Goal: Check status: Check status

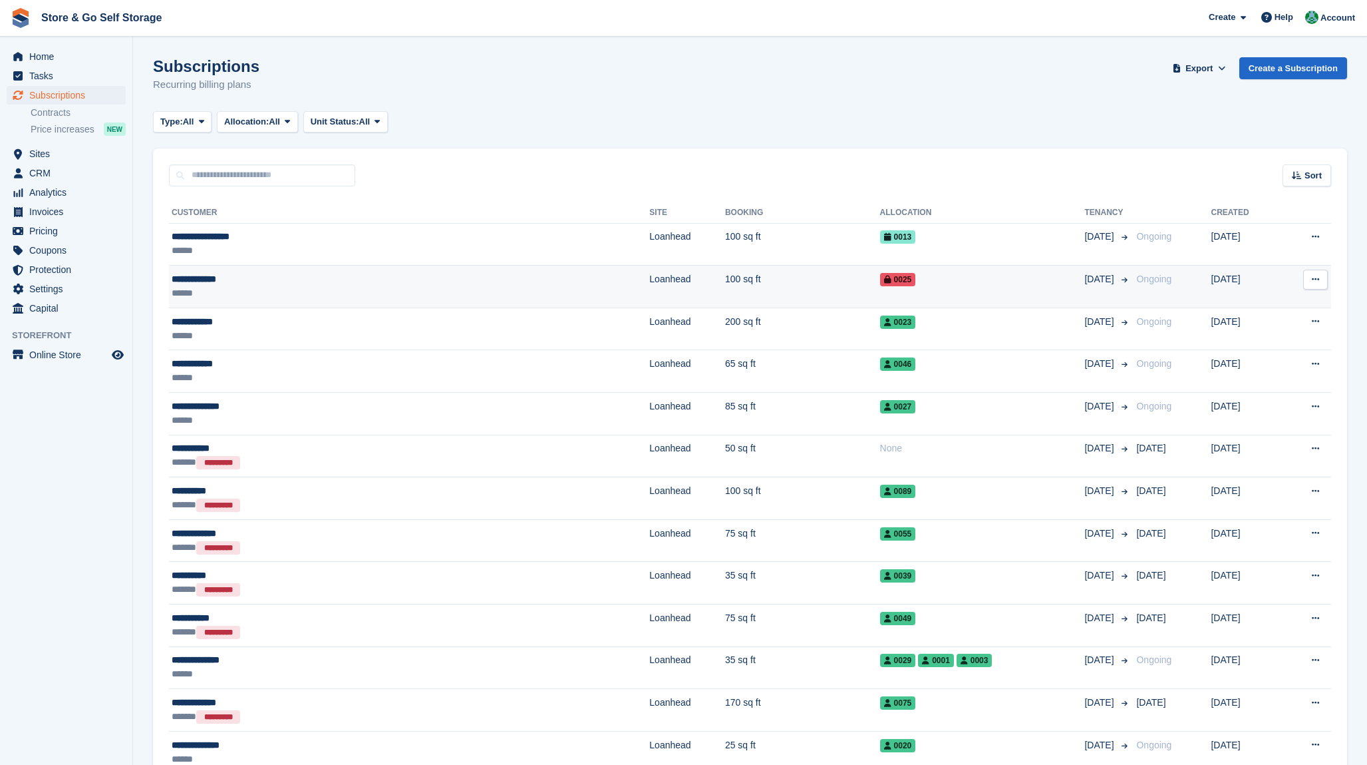
click at [240, 279] on div "**********" at bounding box center [302, 279] width 261 height 14
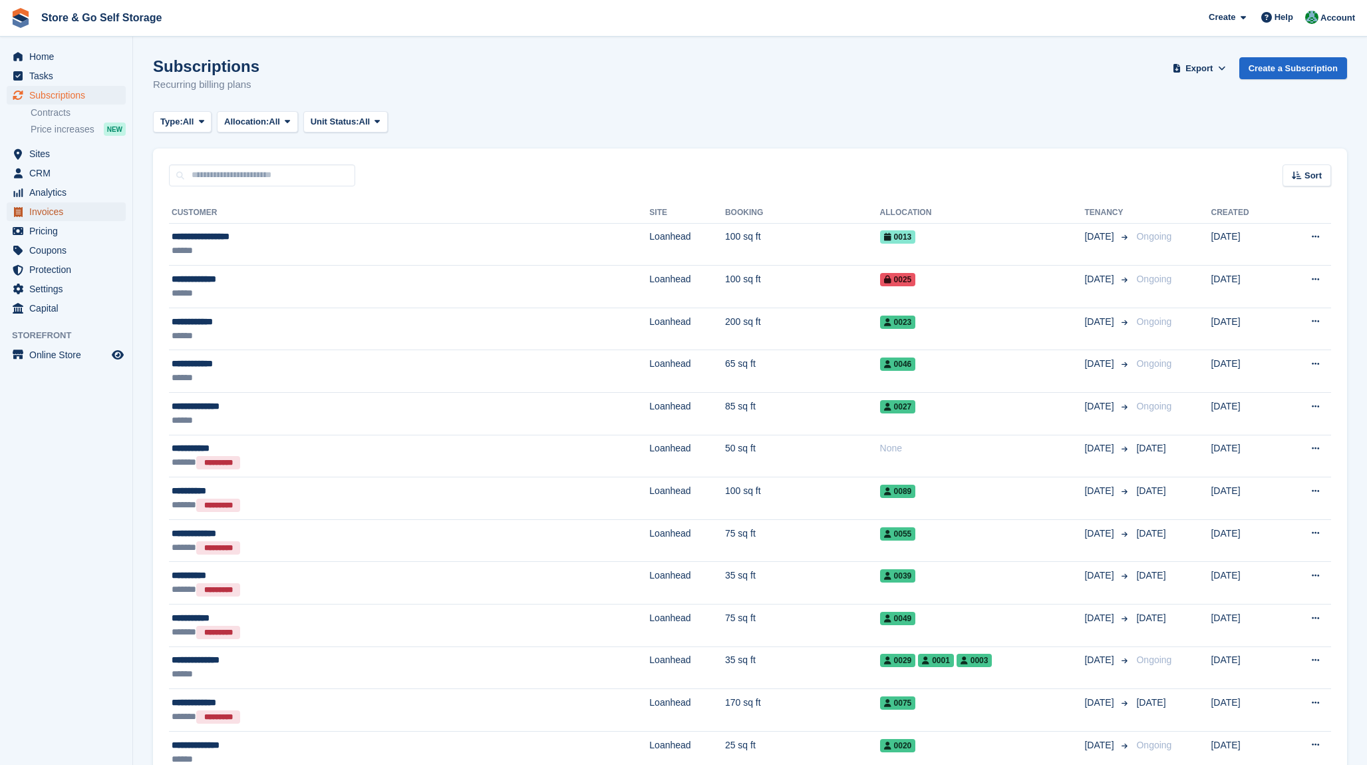
click at [60, 218] on span "Invoices" at bounding box center [69, 211] width 80 height 19
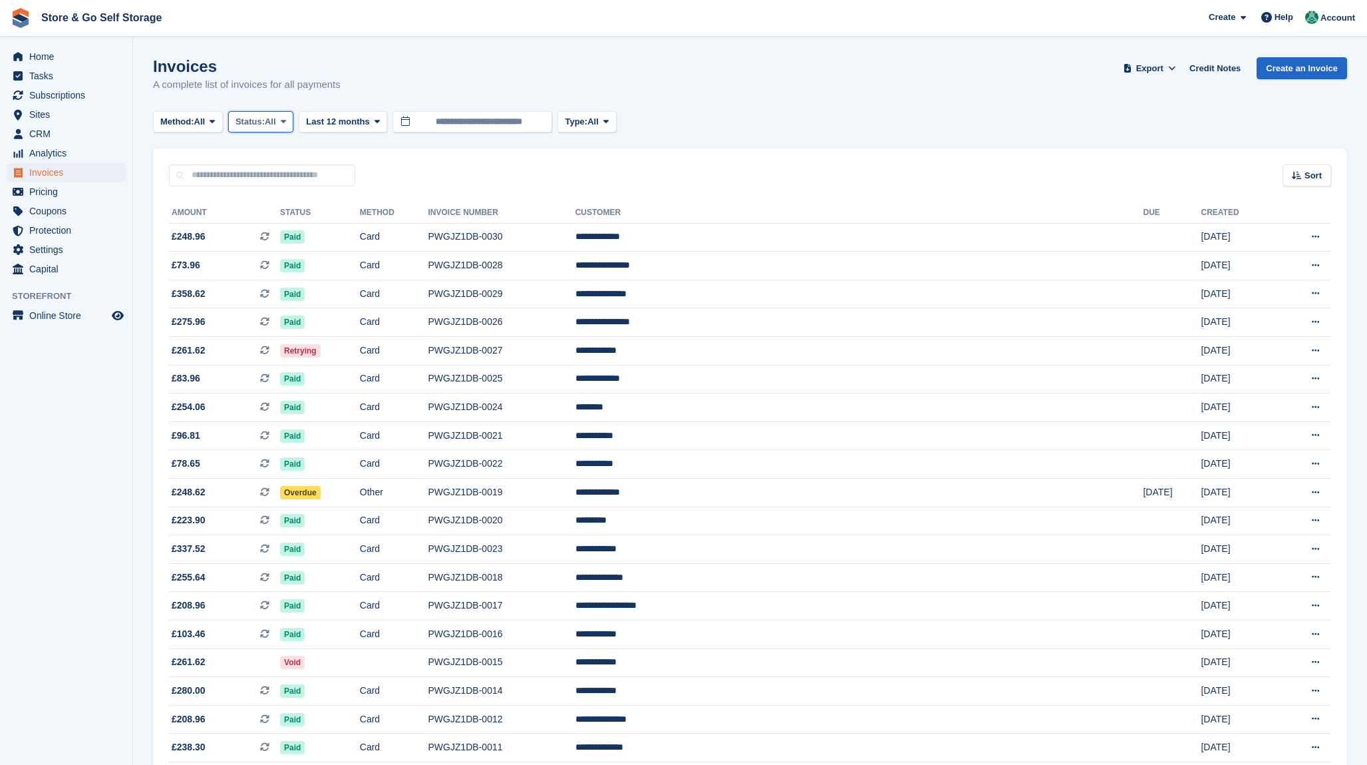
click at [262, 122] on span "Status:" at bounding box center [250, 121] width 29 height 13
click at [275, 223] on link "Open" at bounding box center [292, 225] width 116 height 24
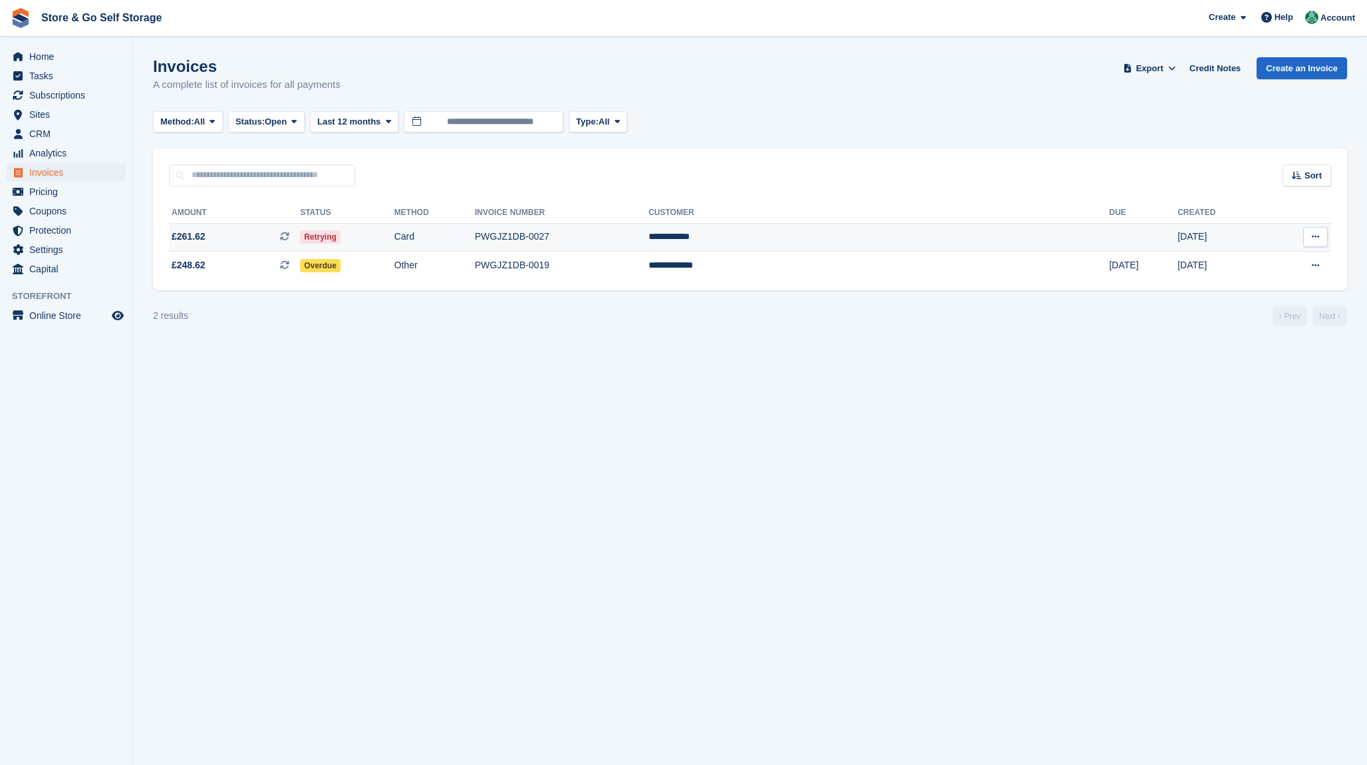
click at [394, 243] on td "Retrying" at bounding box center [347, 237] width 94 height 29
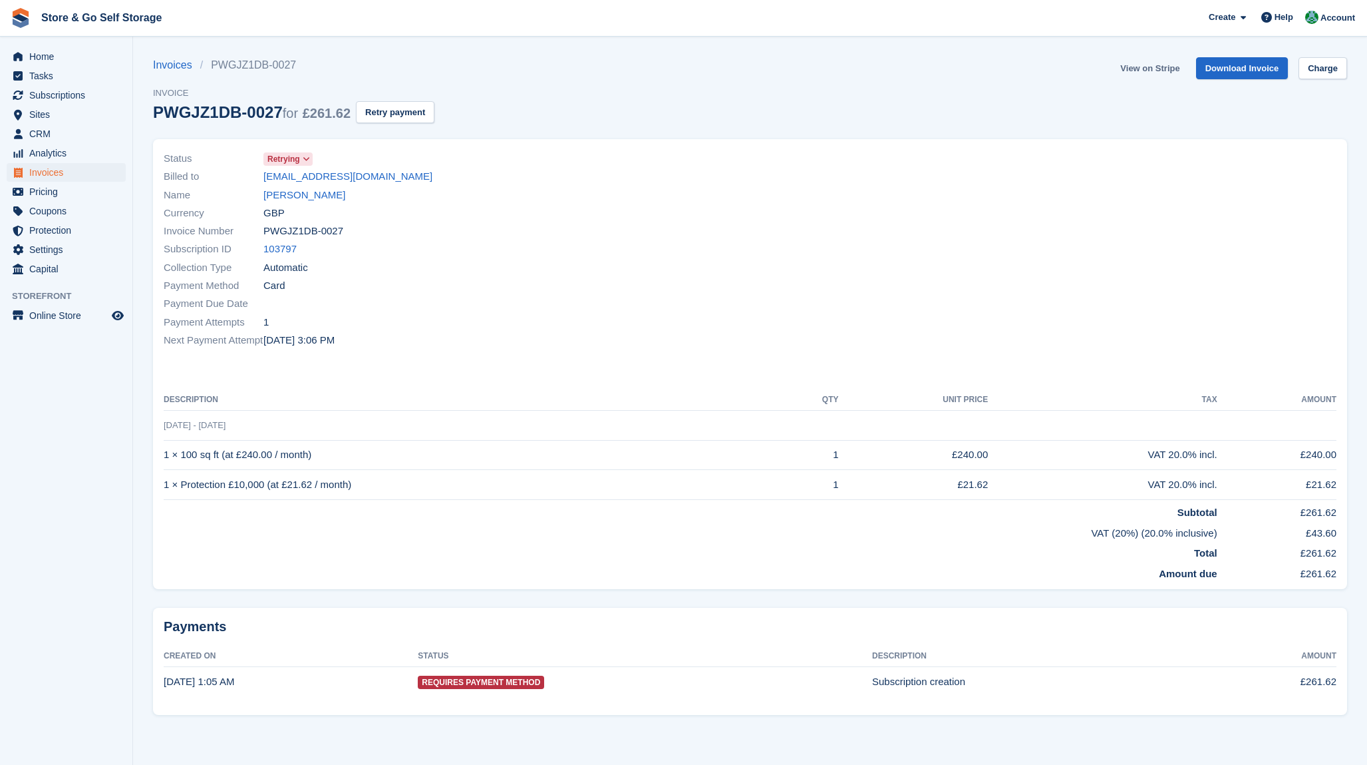
click at [1165, 67] on link "View on Stripe" at bounding box center [1150, 68] width 70 height 22
click at [294, 160] on span "Retrying" at bounding box center [284, 159] width 33 height 12
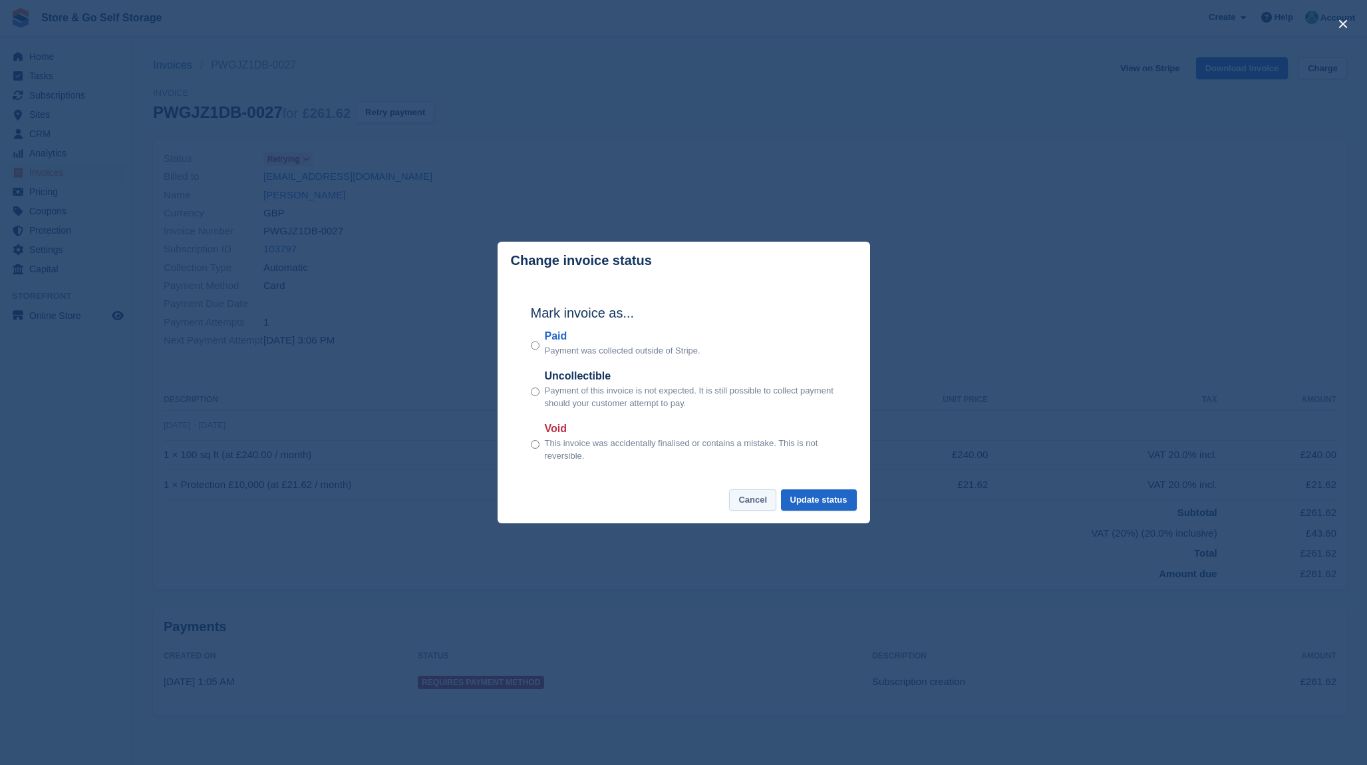
click at [757, 497] on button "Cancel" at bounding box center [752, 500] width 47 height 22
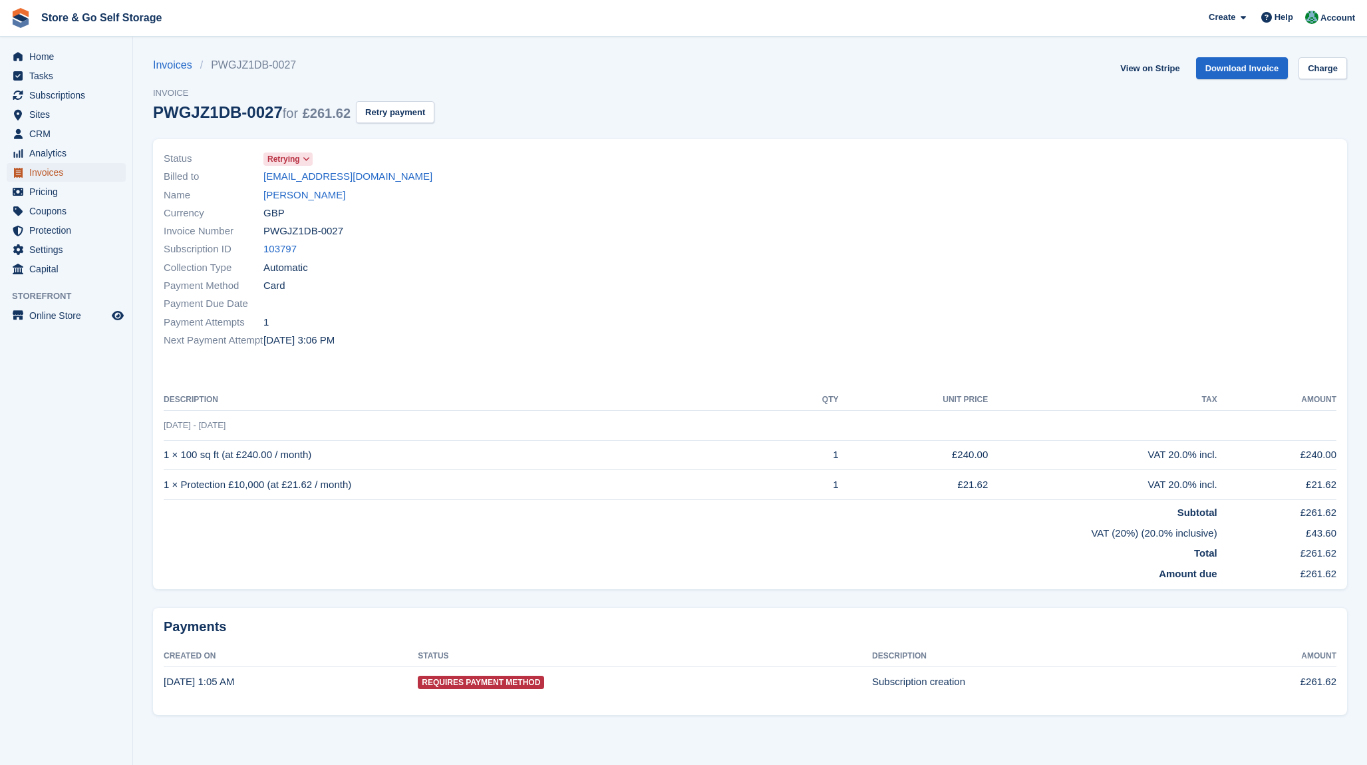
click at [49, 171] on span "Invoices" at bounding box center [69, 172] width 80 height 19
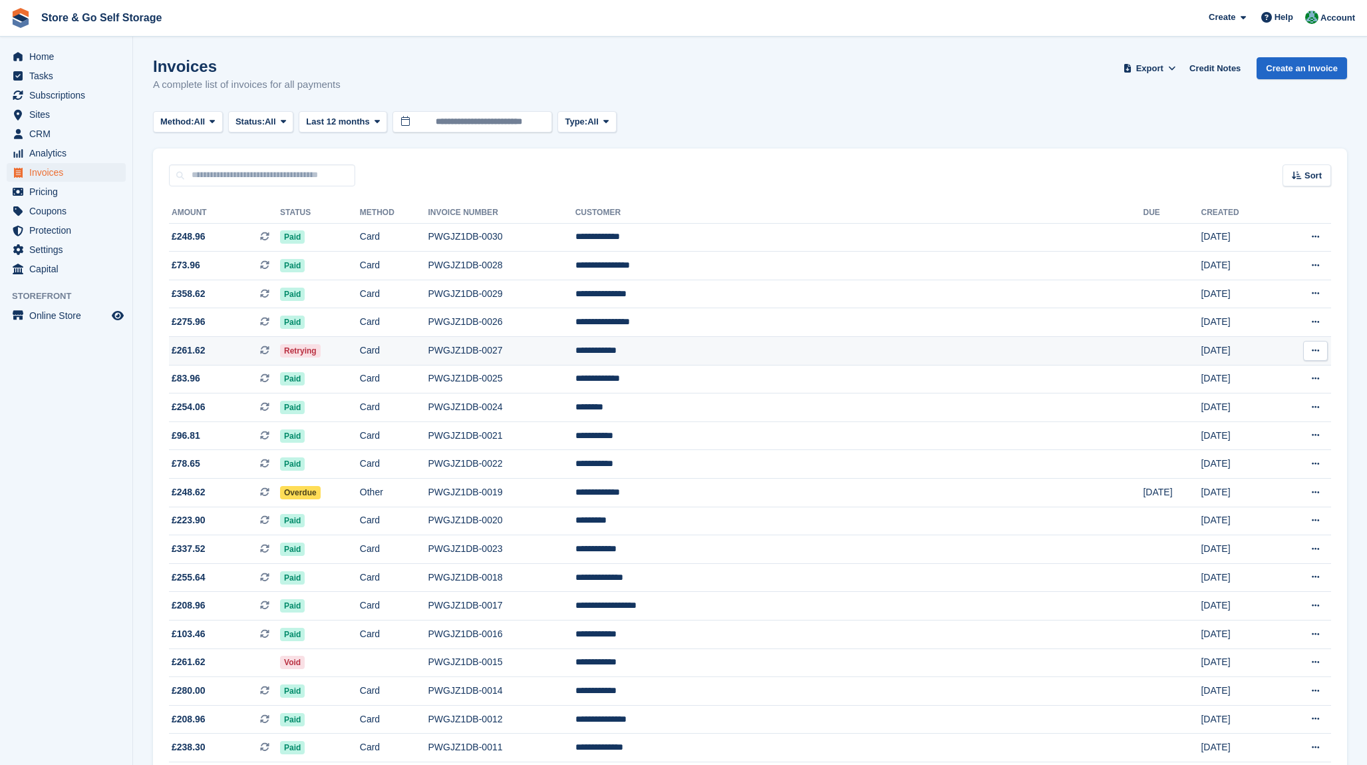
click at [360, 348] on td "Retrying" at bounding box center [320, 351] width 80 height 29
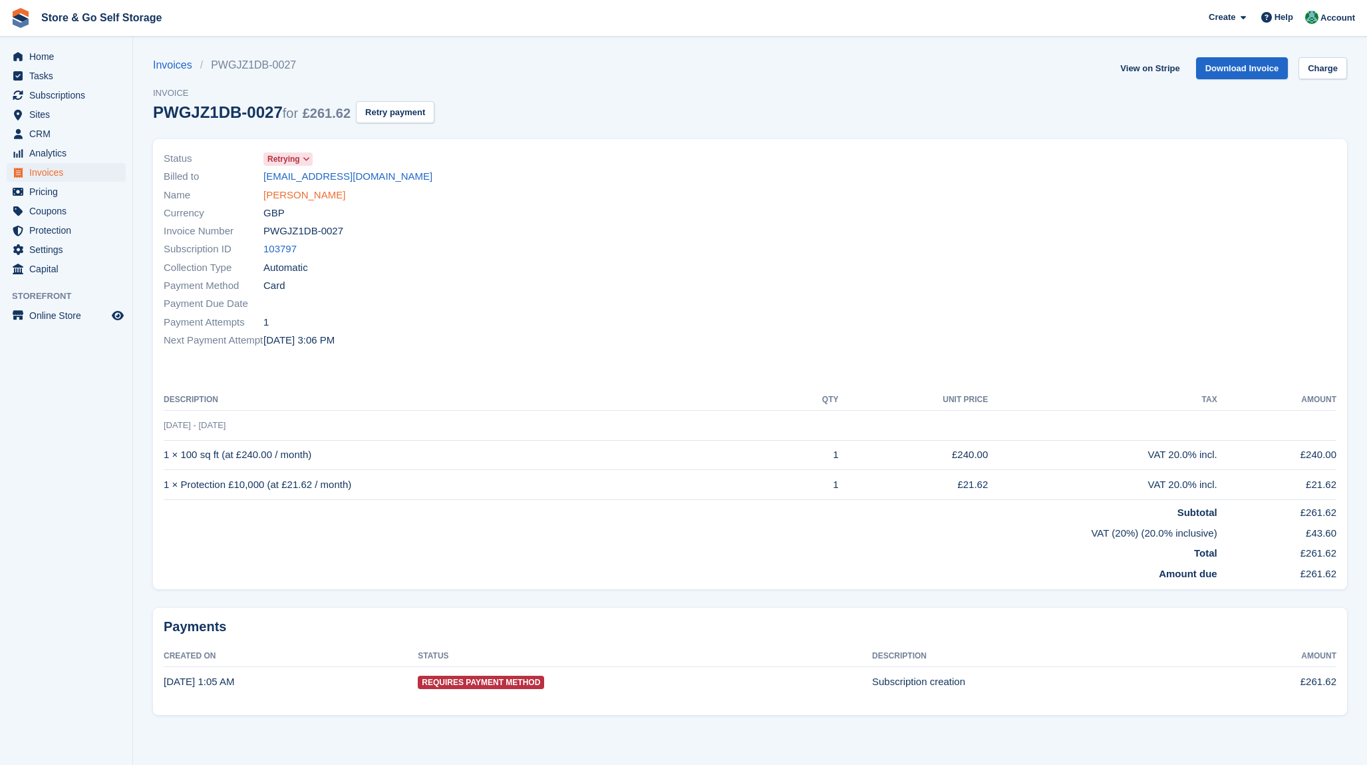
click at [297, 194] on link "[PERSON_NAME]" at bounding box center [305, 195] width 82 height 15
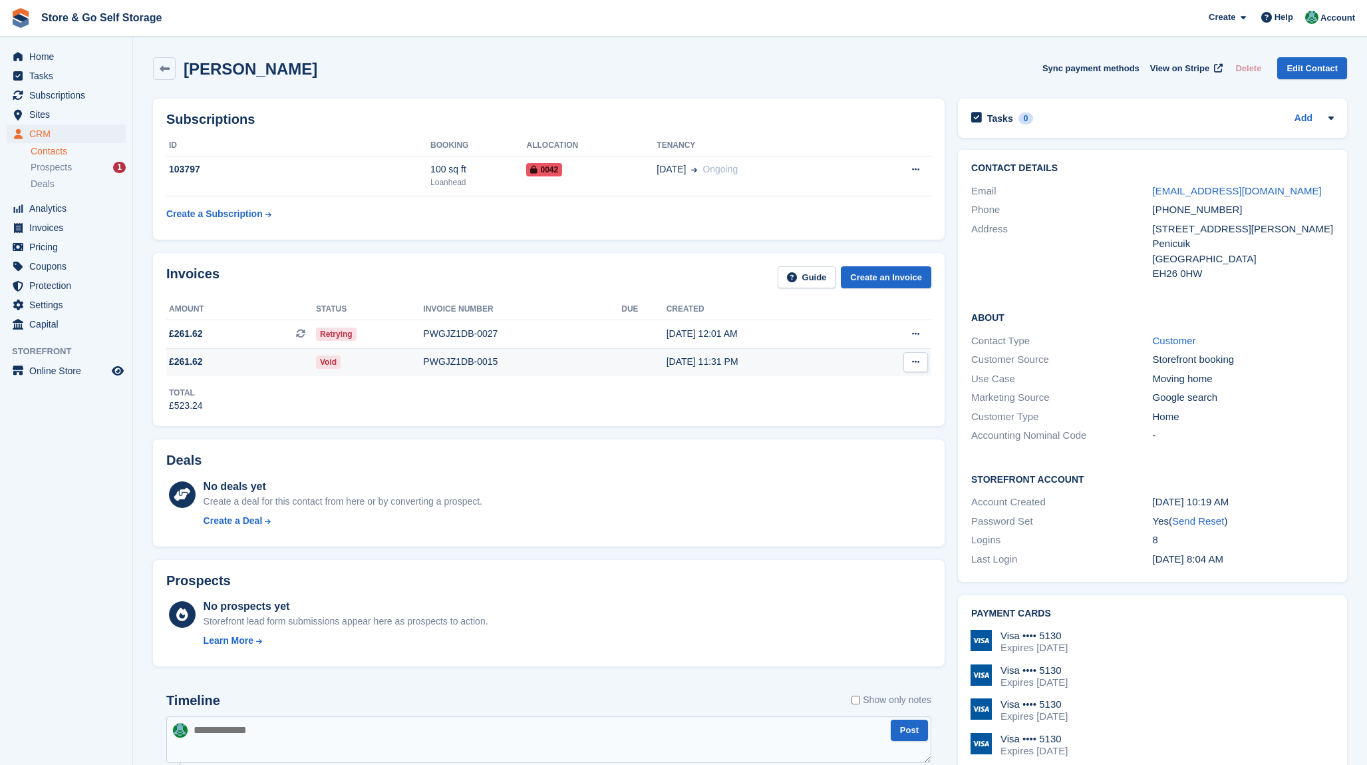
click at [910, 363] on button at bounding box center [916, 362] width 25 height 20
click at [755, 408] on div "Total £523.24" at bounding box center [548, 394] width 765 height 37
click at [63, 60] on span "Home" at bounding box center [69, 56] width 80 height 19
